Goal: Task Accomplishment & Management: Manage account settings

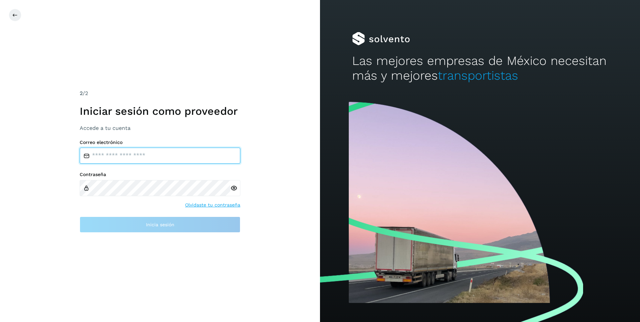
click at [176, 157] on input "email" at bounding box center [160, 156] width 161 height 16
type input "**********"
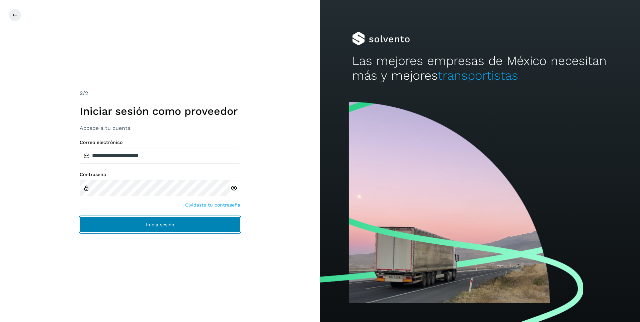
click at [152, 224] on span "Inicia sesión" at bounding box center [160, 224] width 28 height 5
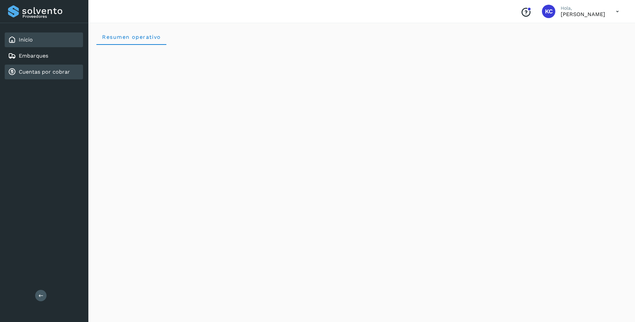
click at [42, 71] on link "Cuentas por cobrar" at bounding box center [44, 72] width 51 height 6
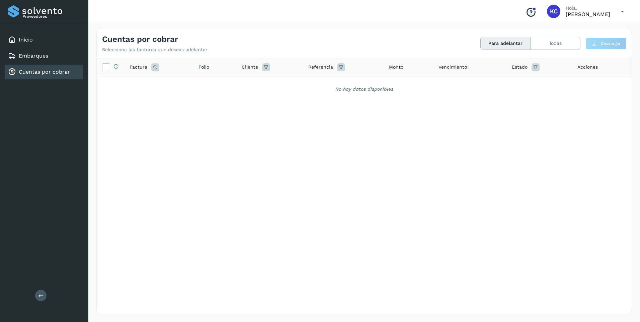
click at [621, 11] on icon at bounding box center [622, 12] width 14 height 14
click at [589, 29] on div "Cerrar sesión" at bounding box center [589, 30] width 80 height 13
